Goal: Task Accomplishment & Management: Manage account settings

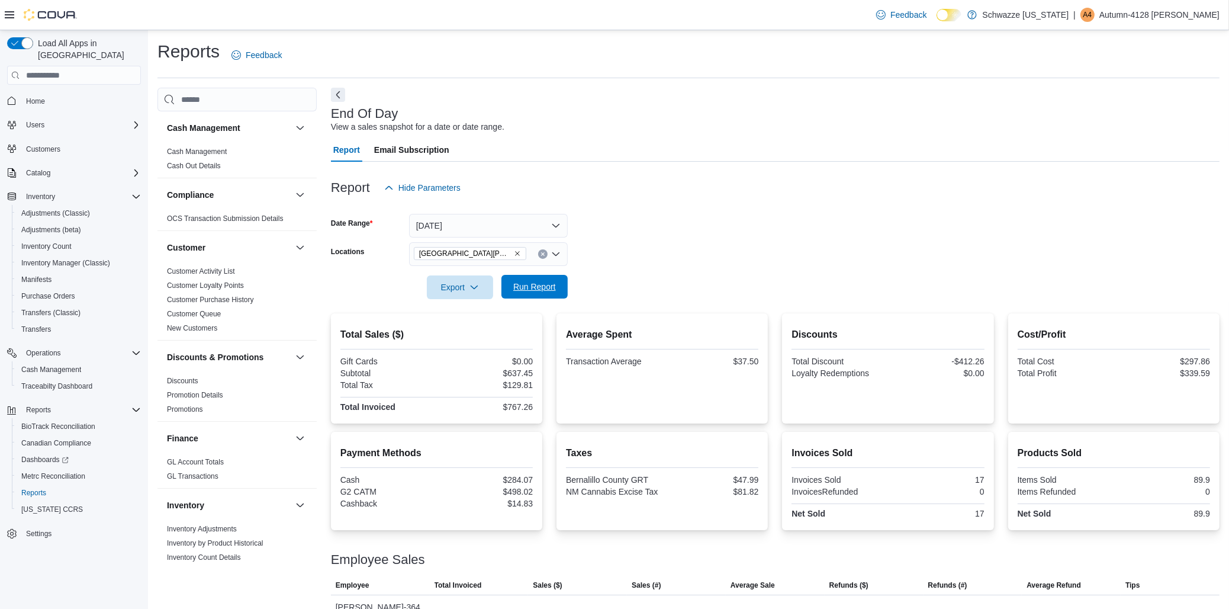
click at [542, 295] on span "Run Report" at bounding box center [534, 287] width 52 height 24
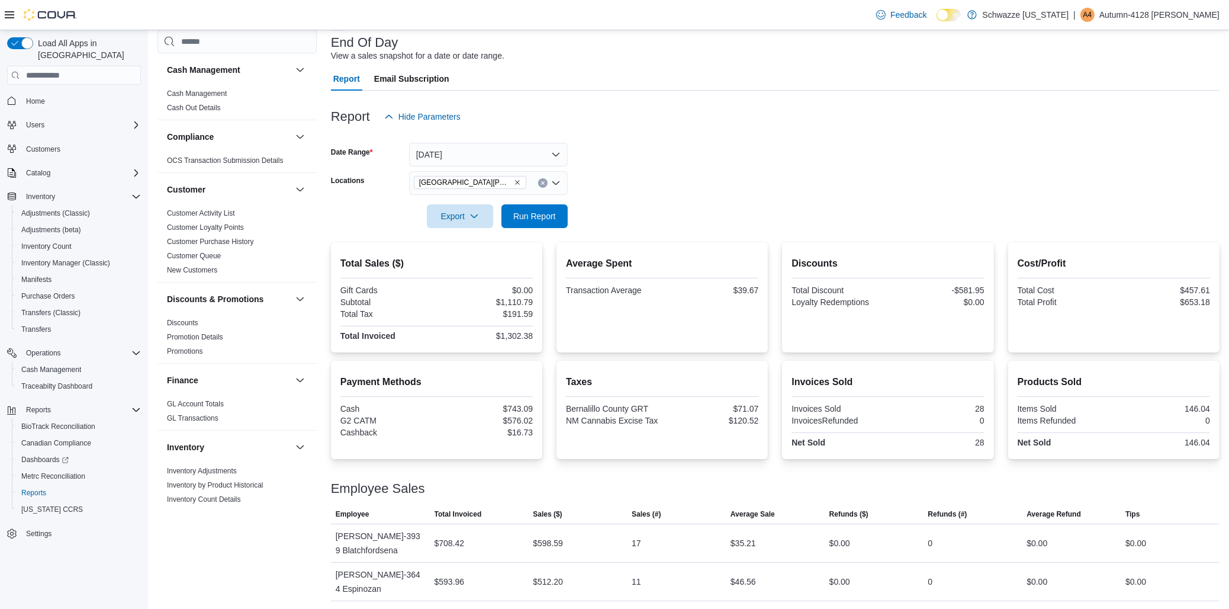
scroll to position [73, 0]
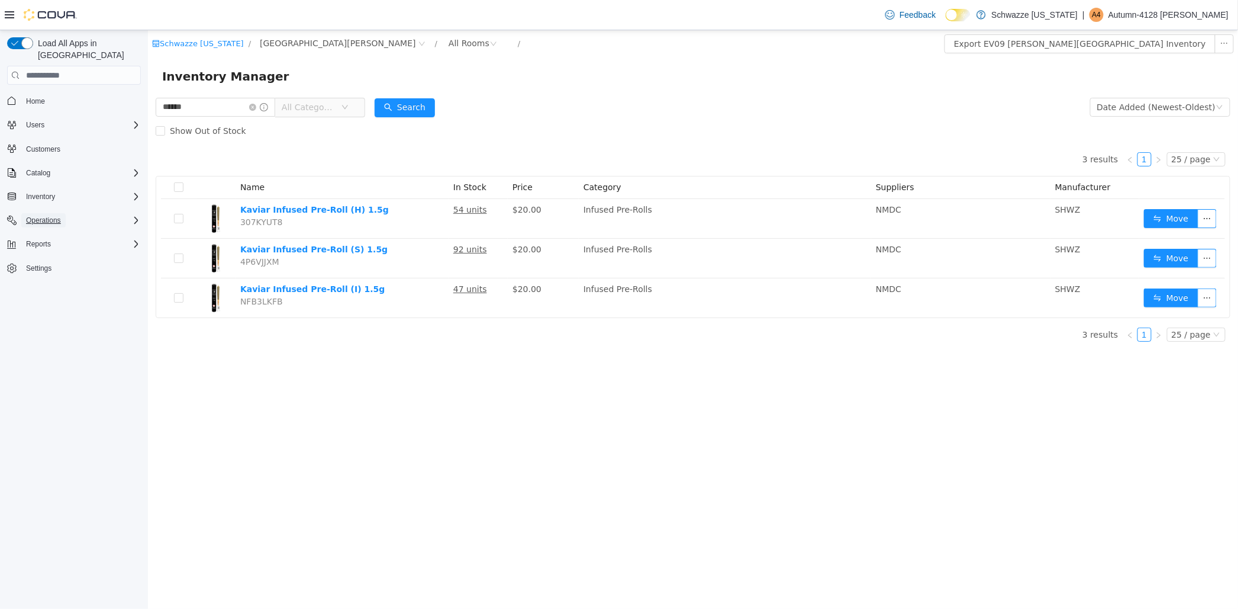
click at [39, 215] on span "Operations" at bounding box center [43, 219] width 35 height 9
click at [51, 232] on span "Cash Management" at bounding box center [51, 236] width 60 height 9
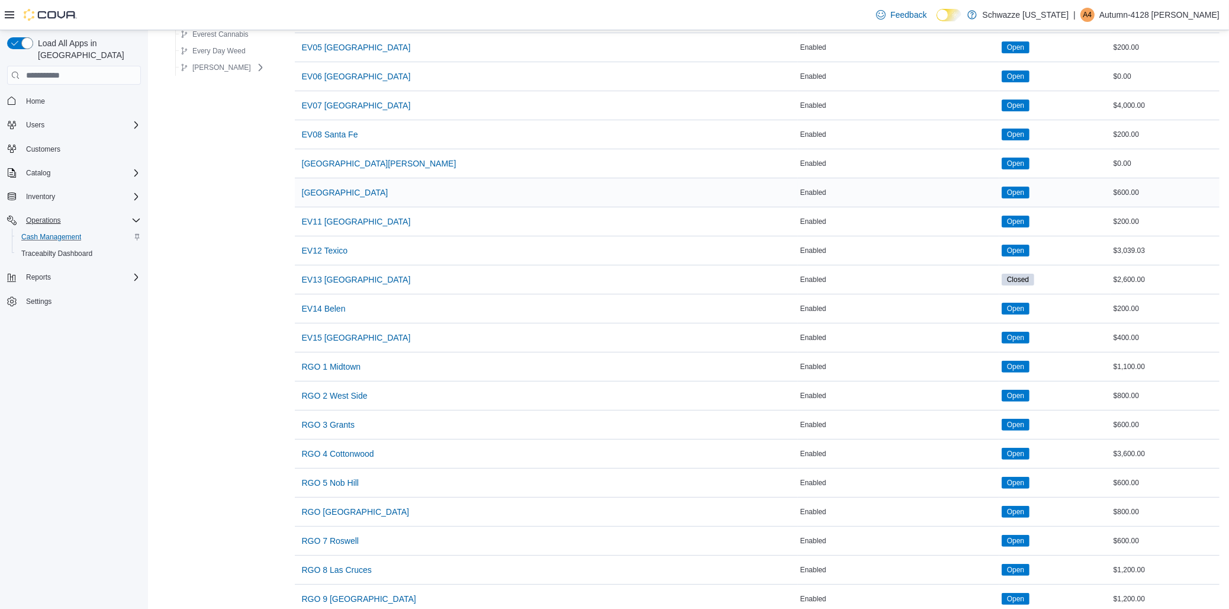
scroll to position [263, 0]
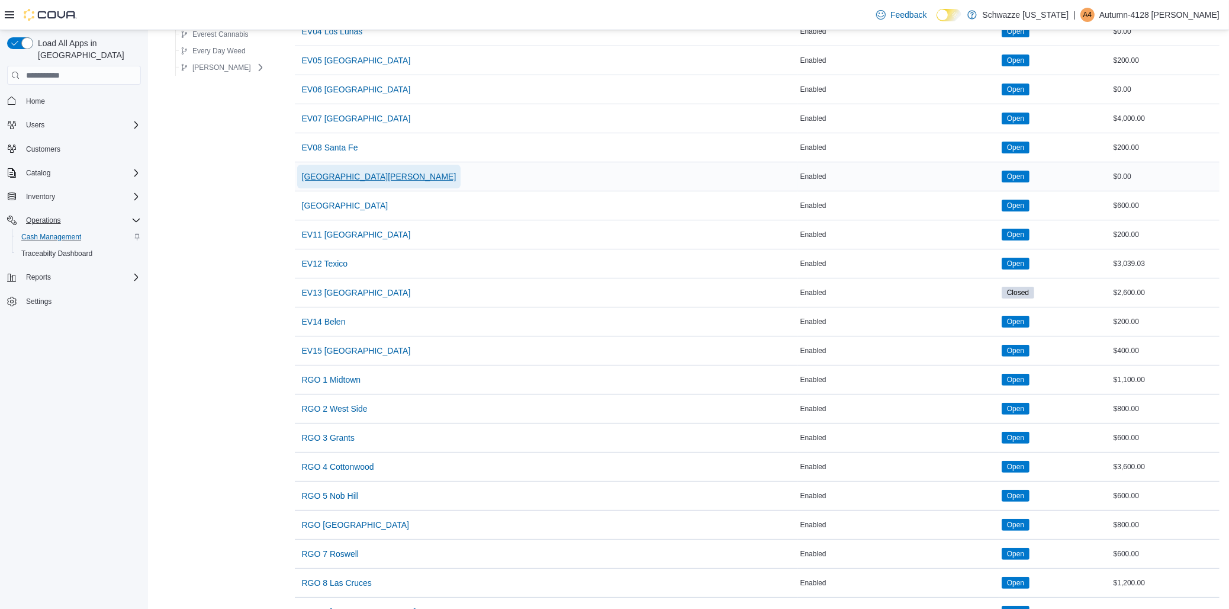
click at [340, 179] on span "[GEOGRAPHIC_DATA][PERSON_NAME]" at bounding box center [379, 176] width 154 height 12
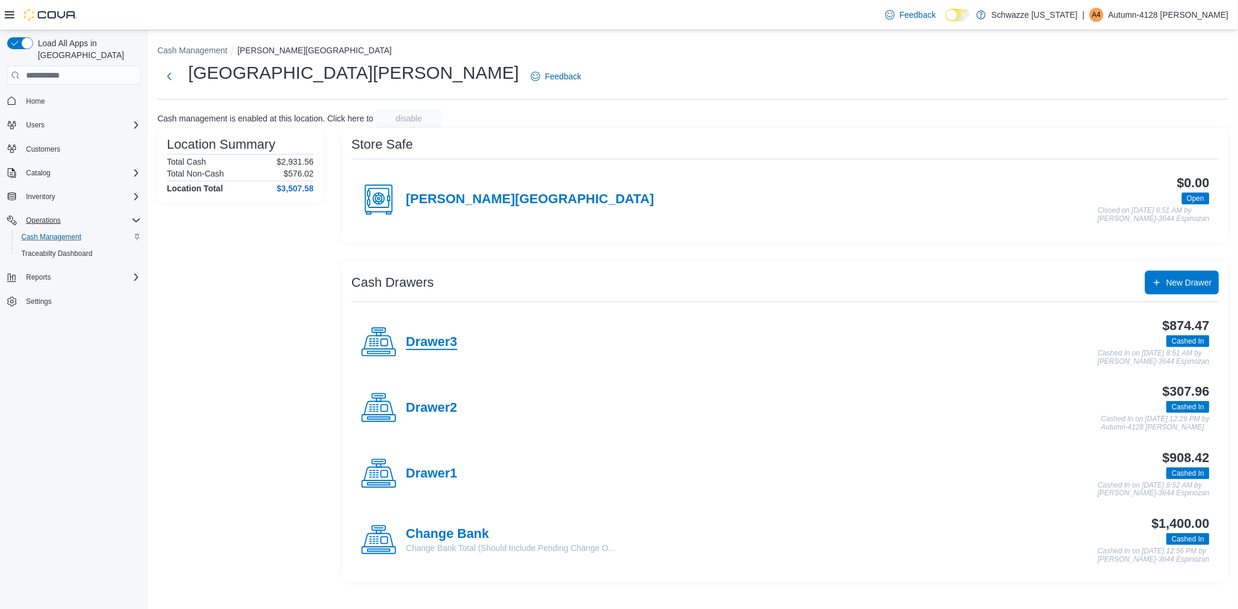
click at [423, 341] on h4 "Drawer3" at bounding box center [431, 341] width 51 height 15
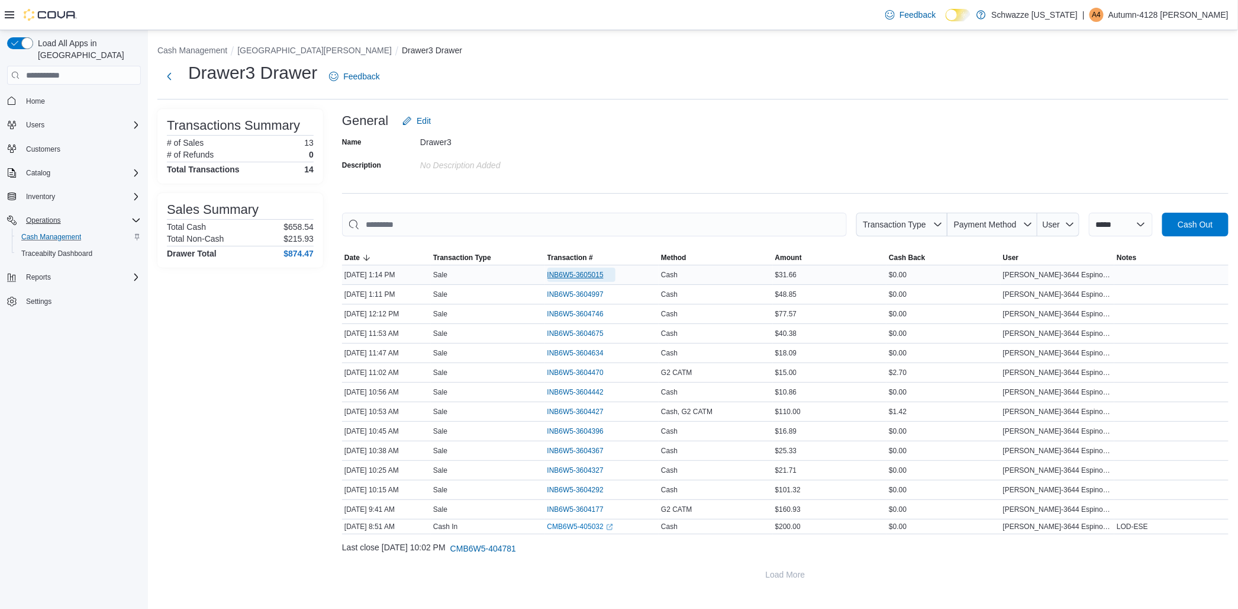
click at [603, 275] on span "INB6W5-3605015" at bounding box center [576, 274] width 56 height 9
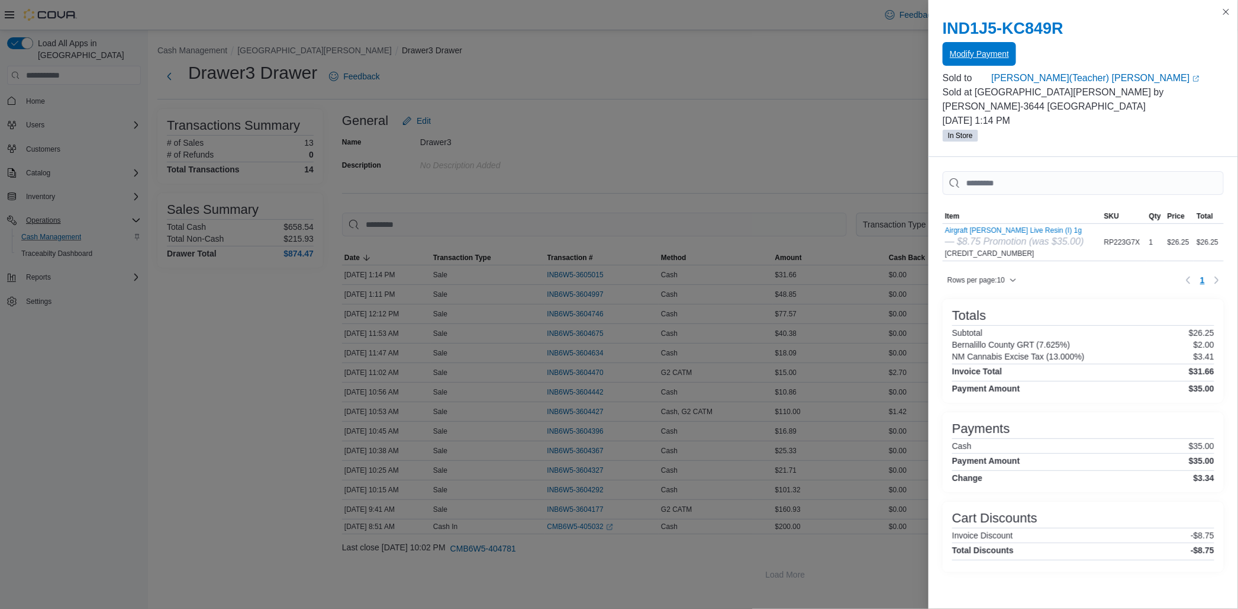
click at [957, 65] on span "Modify Payment" at bounding box center [979, 54] width 59 height 24
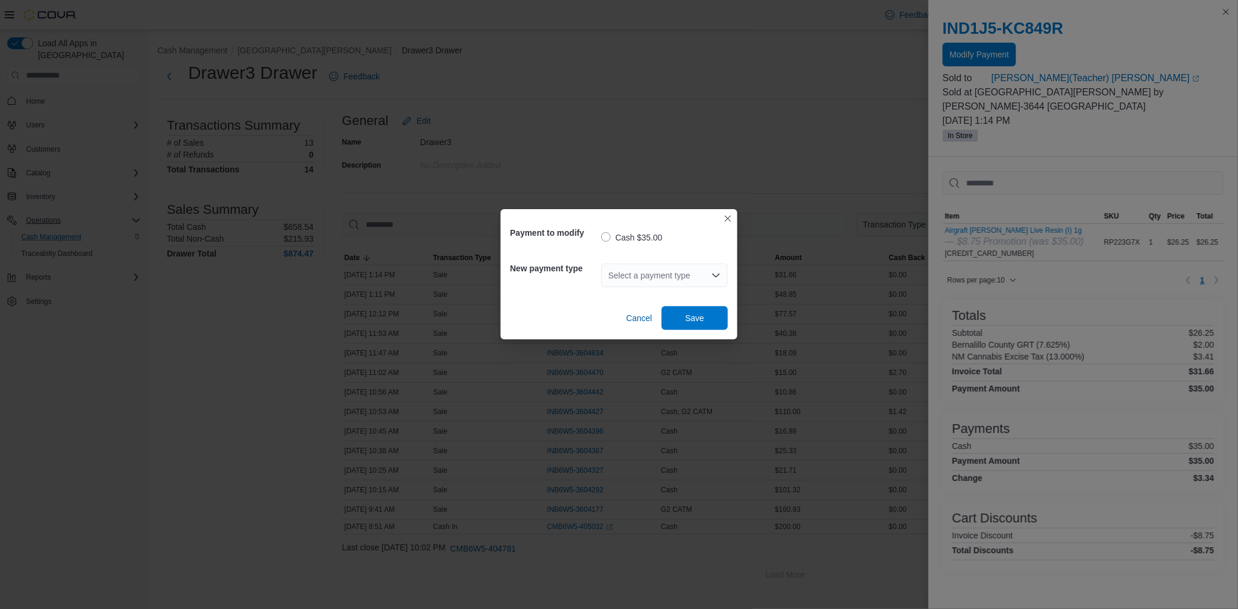
click at [684, 278] on div "Select a payment type" at bounding box center [664, 275] width 127 height 24
click at [682, 317] on span "G2 CATM" at bounding box center [672, 313] width 98 height 12
click at [704, 327] on span "Save" at bounding box center [695, 317] width 52 height 24
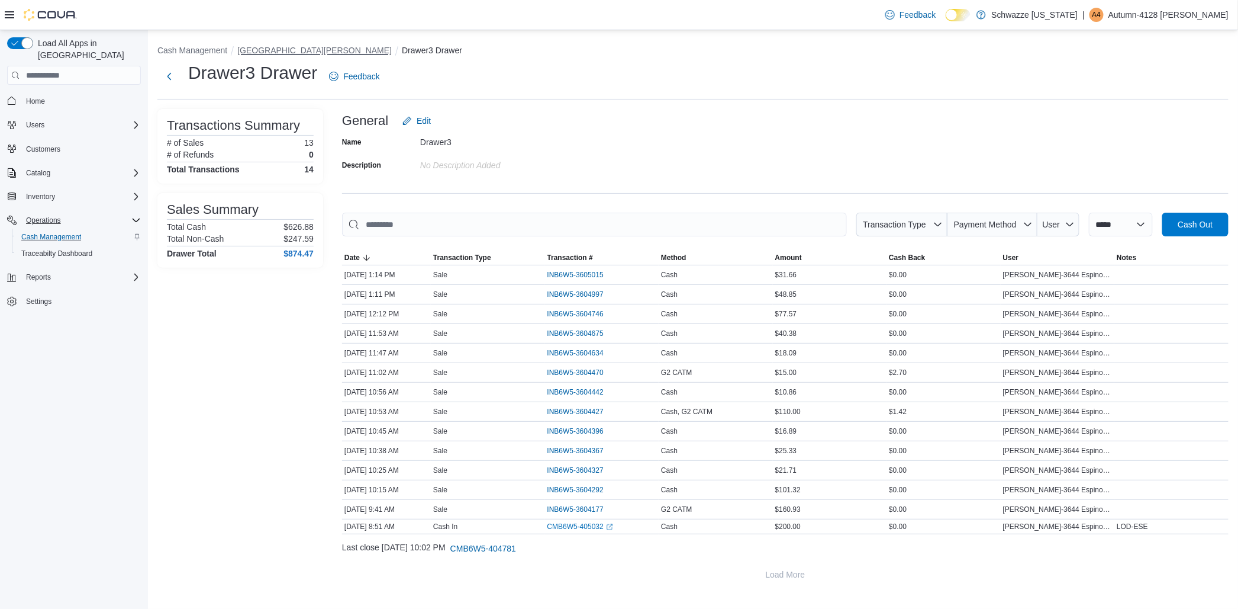
click at [302, 49] on button "[GEOGRAPHIC_DATA][PERSON_NAME]" at bounding box center [314, 50] width 154 height 9
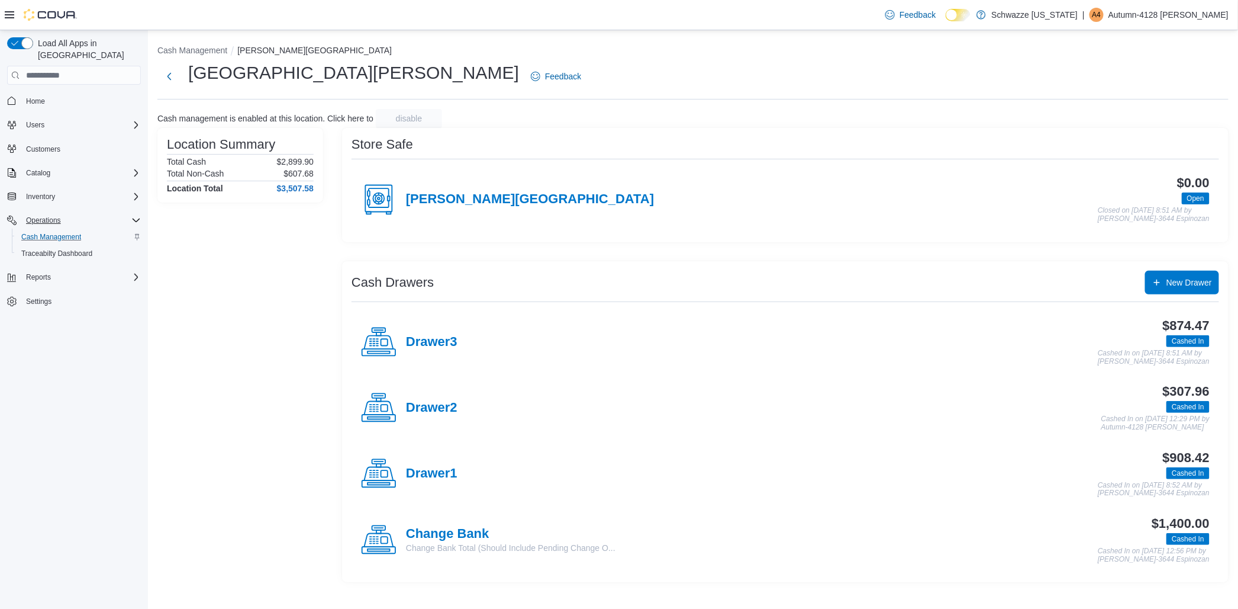
drag, startPoint x: 575, startPoint y: 41, endPoint x: 606, endPoint y: -22, distance: 71.0
drag, startPoint x: 606, startPoint y: -22, endPoint x: 1006, endPoint y: 543, distance: 693.1
click at [1006, 543] on div "$1,400.00 Cashed In Cashed In on October 11, 2025 12:56 PM by Estevan-3644 Espi…" at bounding box center [913, 539] width 594 height 47
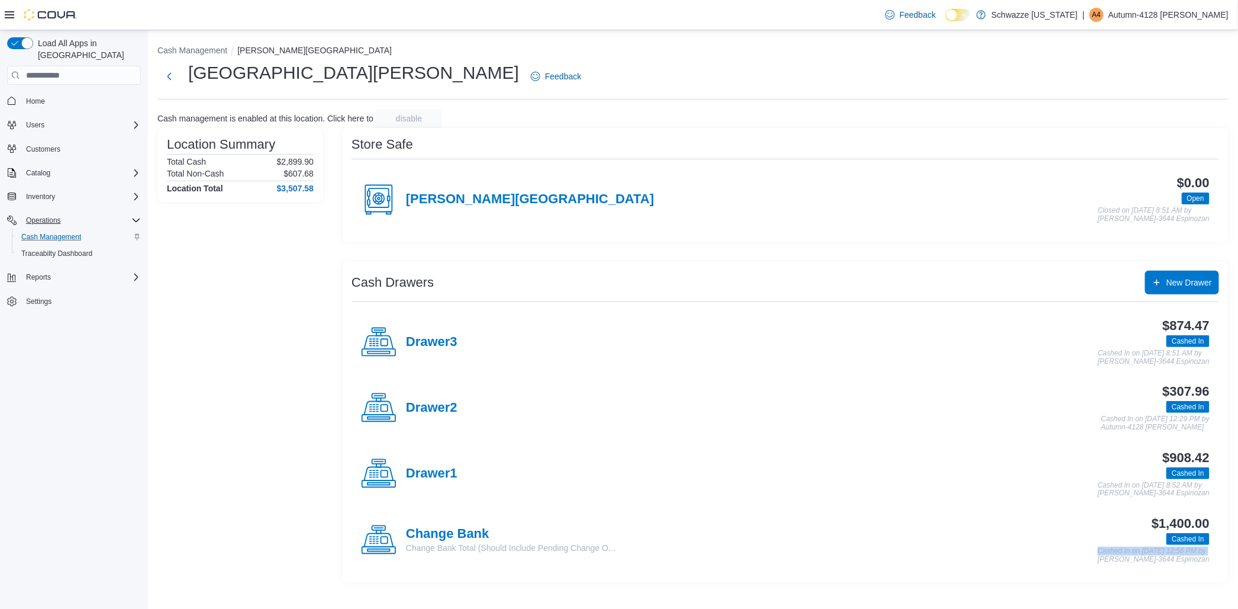
click at [1006, 543] on div "$1,400.00 Cashed In Cashed In on October 11, 2025 12:56 PM by Estevan-3644 Espi…" at bounding box center [913, 539] width 594 height 47
click at [868, 414] on div "$307.96 Cashed In Cashed In on October 11, 2025 12:29 PM by Autumn-4128 Mares" at bounding box center [834, 407] width 752 height 47
click at [872, 408] on div "$307.96 Cashed In Cashed In on October 11, 2025 12:29 PM by Autumn-4128 Mares" at bounding box center [834, 407] width 752 height 47
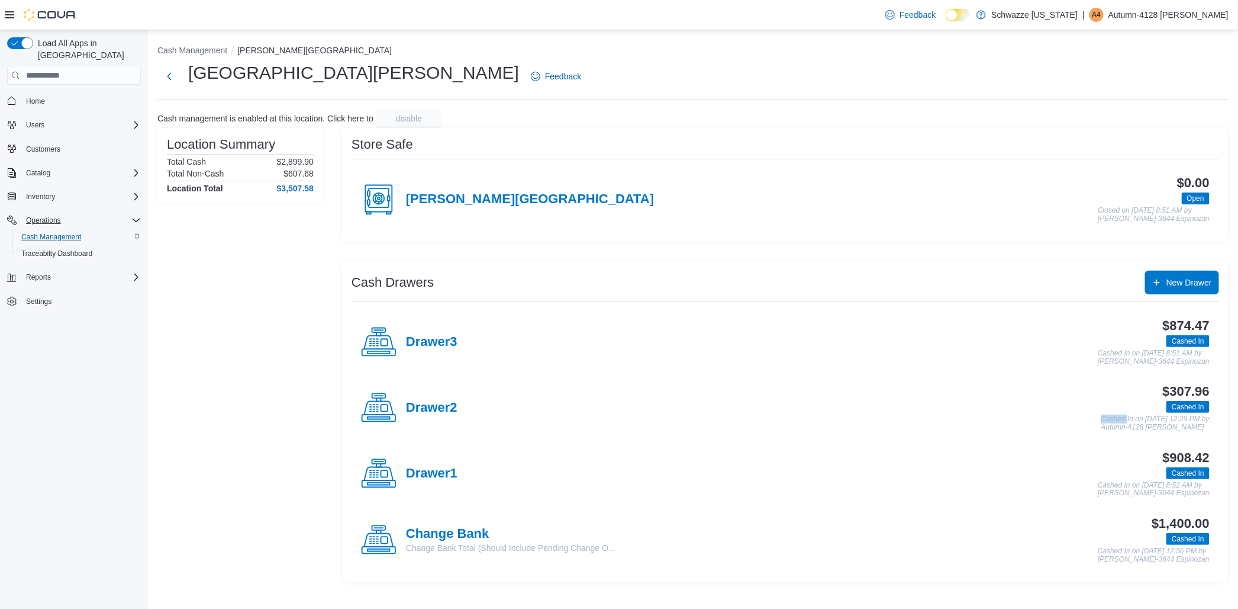
click at [872, 408] on div "$307.96 Cashed In Cashed In on October 11, 2025 12:29 PM by Autumn-4128 Mares" at bounding box center [834, 407] width 752 height 47
click at [849, 359] on div "$874.47 Cashed In Cashed In on October 11, 2025 8:51 AM by Estevan-3644 Espinoz…" at bounding box center [834, 341] width 752 height 47
click at [970, 411] on div "$307.96 Cashed In Cashed In on October 11, 2025 12:29 PM by Autumn-4128 Mares" at bounding box center [834, 407] width 752 height 47
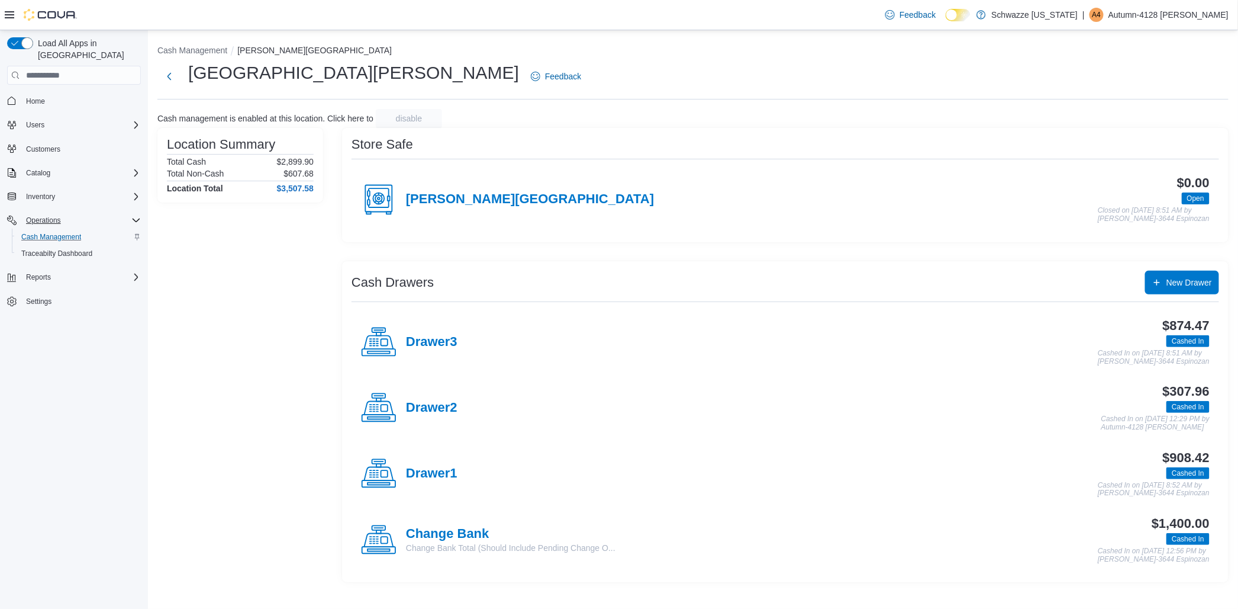
click at [1102, 423] on p "Cashed In on October 11, 2025 12:29 PM by Autumn-4128 Mares" at bounding box center [1156, 423] width 108 height 16
click at [1058, 416] on div "$307.96 Cashed In Cashed In on October 11, 2025 12:29 PM by Autumn-4128 Mares" at bounding box center [834, 407] width 752 height 47
click at [708, 247] on div "Store Safe Montano Plaza $0.00 Open Closed on October 11, 2025 8:51 AM by Estev…" at bounding box center [785, 355] width 887 height 454
click at [36, 96] on span "Home" at bounding box center [35, 100] width 19 height 9
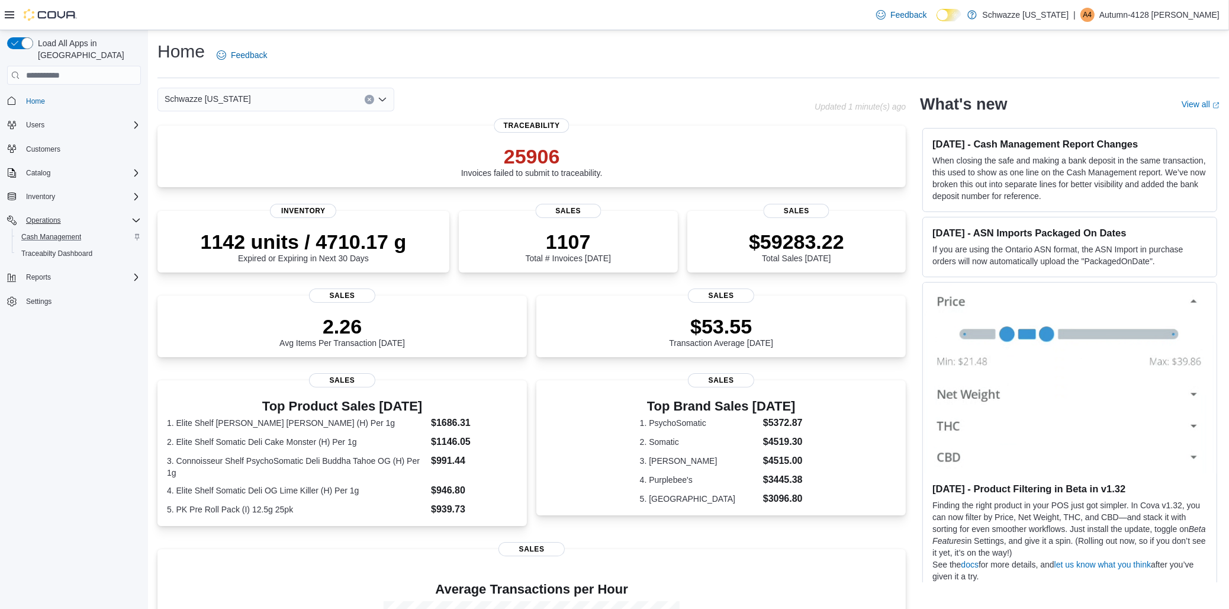
click at [73, 213] on div "Operations" at bounding box center [81, 220] width 120 height 14
click at [76, 219] on div "Home Users Customers Catalog Inventory Operations Reports Settings" at bounding box center [74, 183] width 134 height 189
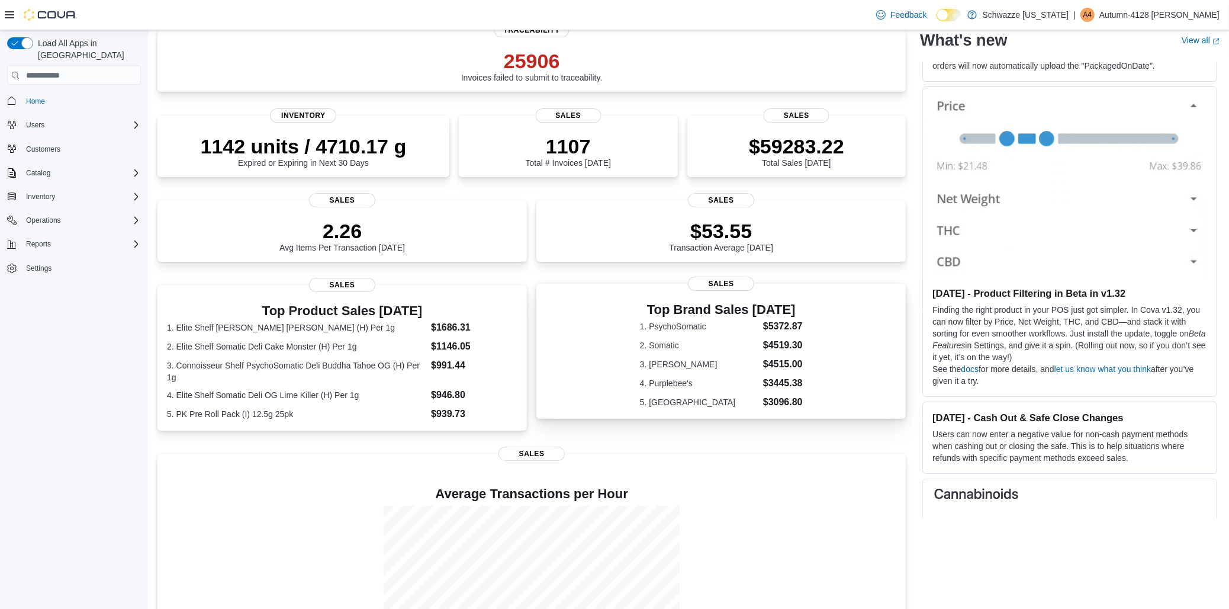
scroll to position [93, 0]
